Goal: Task Accomplishment & Management: Manage account settings

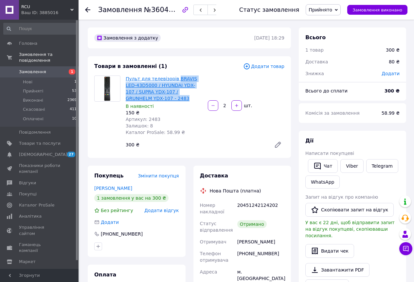
drag, startPoint x: 152, startPoint y: 97, endPoint x: 172, endPoint y: 77, distance: 28.0
click at [172, 77] on span "Пульт для телевізорів BRAVIS LED-43D5000 / HYUNDAI YDX-107 / SUPRA YDX-107 / GR…" at bounding box center [164, 89] width 77 height 26
copy link "BRAVIS LED-43D5000 / HYUNDAI YDX-107 / SUPRA YDX-107 / GRUNHELM YDX-107 - 2483"
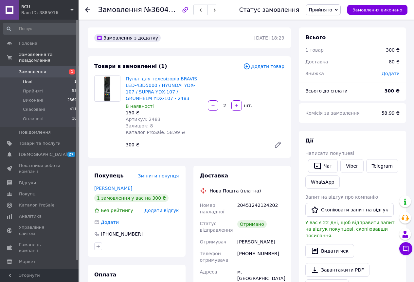
click at [33, 77] on li "Нові 1" at bounding box center [40, 81] width 80 height 9
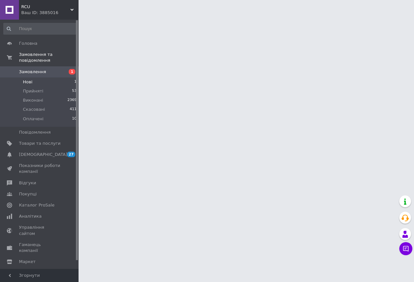
click at [31, 79] on span "Нові" at bounding box center [27, 82] width 9 height 6
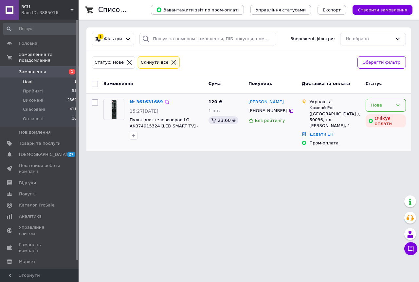
click at [389, 103] on div "Нове" at bounding box center [381, 105] width 21 height 7
click at [389, 106] on div "Нове" at bounding box center [381, 105] width 21 height 7
click at [384, 118] on li "Прийнято" at bounding box center [386, 119] width 40 height 12
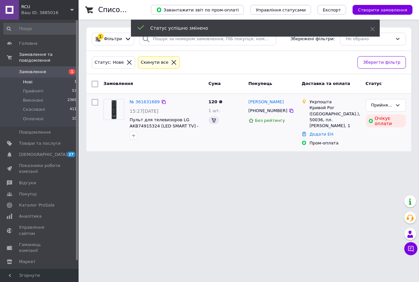
click at [144, 103] on link "№ 361631689" at bounding box center [144, 101] width 30 height 5
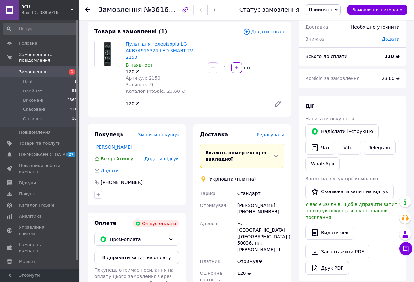
scroll to position [33, 0]
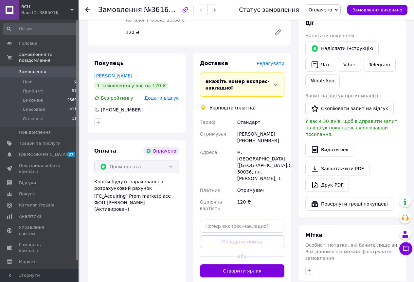
scroll to position [115, 0]
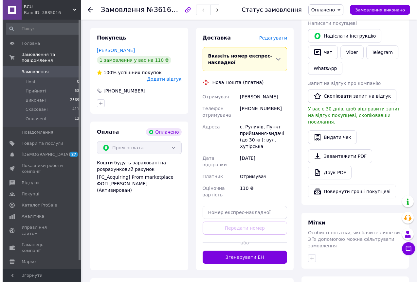
scroll to position [163, 0]
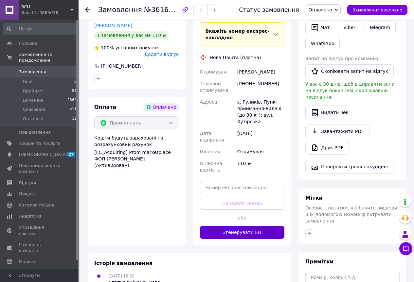
click at [241, 226] on button "Згенерувати ЕН" at bounding box center [242, 232] width 85 height 13
click at [241, 221] on div "Доставка [PERSON_NAME] Вкажіть номер експрес-накладної Обов'язково введіть номе…" at bounding box center [242, 124] width 85 height 230
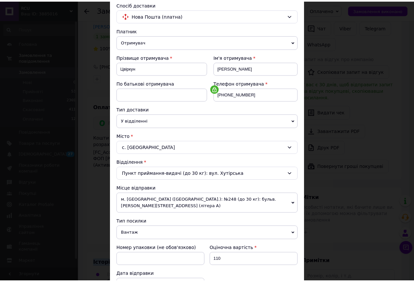
scroll to position [196, 0]
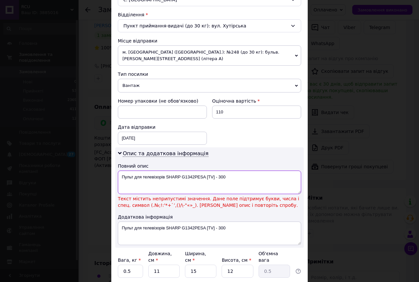
click at [206, 171] on textarea "Пульт для телевізорів SHARP G1342PESA [TV] - 300" at bounding box center [209, 183] width 183 height 24
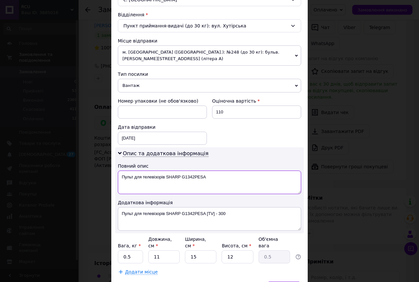
type textarea "Пульт для телевізорів SHARP G1342PESA"
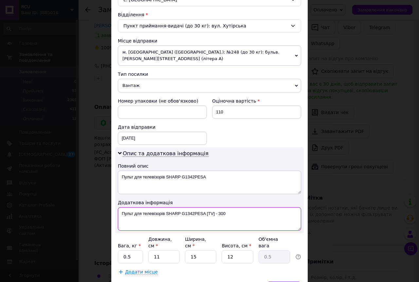
click at [205, 207] on textarea "Пульт для телевізорів SHARP G1342PESA [TV] - 300" at bounding box center [209, 219] width 183 height 24
type textarea "Пульт для телевізорів SHARP G1342PESA"
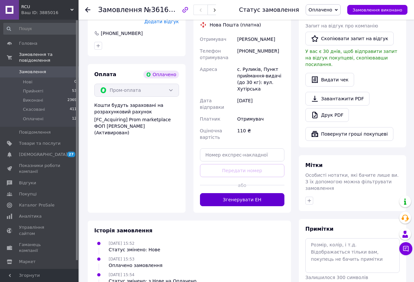
click at [245, 193] on button "Згенерувати ЕН" at bounding box center [242, 199] width 85 height 13
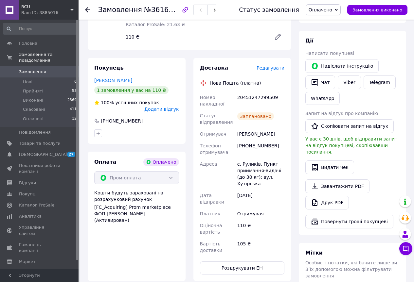
scroll to position [65, 0]
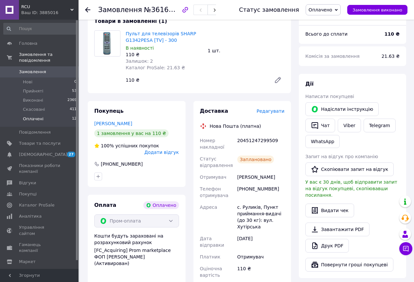
click at [61, 114] on li "Оплачені 12" at bounding box center [40, 120] width 80 height 12
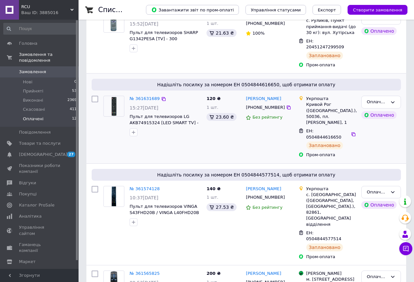
scroll to position [131, 0]
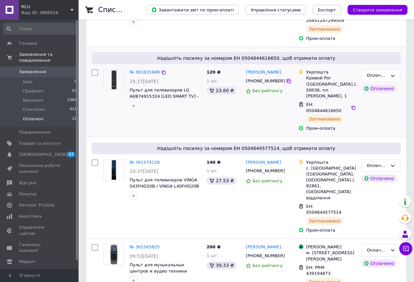
click at [286, 78] on icon at bounding box center [288, 80] width 5 height 5
click at [150, 160] on link "№ 361574128" at bounding box center [144, 162] width 30 height 5
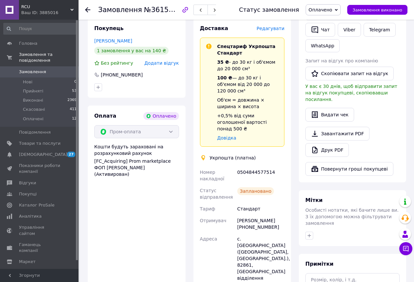
scroll to position [163, 0]
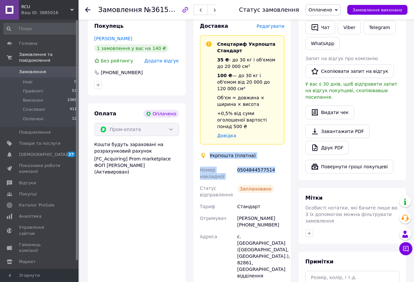
drag, startPoint x: 268, startPoint y: 156, endPoint x: 211, endPoint y: 142, distance: 59.6
click at [211, 142] on div "Доставка Редагувати Спецтариф Укрпошта Стандарт 35 ₴ - до 30 кг і об'ємом до 20…" at bounding box center [242, 186] width 85 height 326
copy div "Укрпошта (платна) Номер накладної 0504844577514"
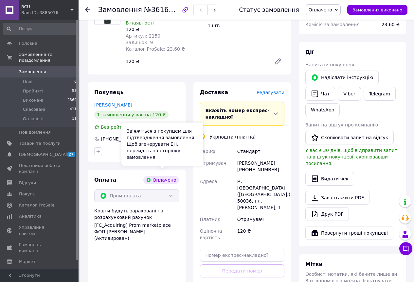
scroll to position [131, 0]
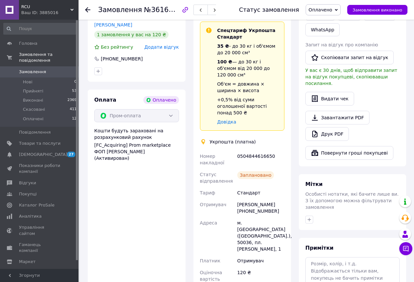
scroll to position [180, 0]
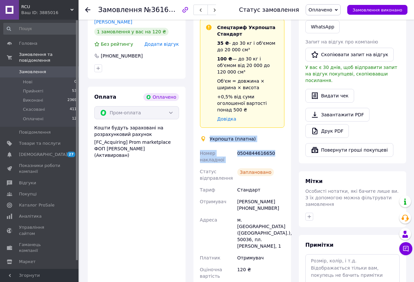
drag, startPoint x: 273, startPoint y: 132, endPoint x: 210, endPoint y: 121, distance: 63.8
click at [210, 121] on div "Доставка Редагувати Спецтариф Укрпошта Стандарт 35 ₴ - до 30 кг і об'ємом до 20…" at bounding box center [242, 162] width 85 height 313
copy div "Укрпошта (платна) Номер накладної 0504844616650"
click at [26, 116] on span "Оплачені" at bounding box center [33, 119] width 21 height 6
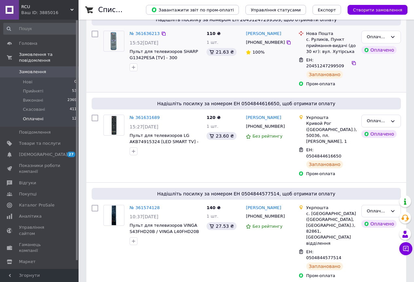
scroll to position [131, 0]
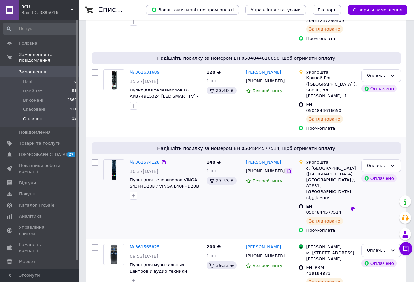
click at [286, 168] on icon at bounding box center [288, 170] width 5 height 5
